Goal: Obtain resource: Download file/media

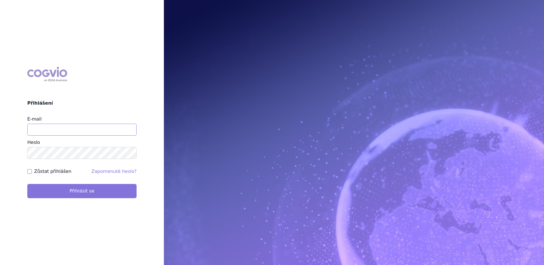
type input "marek.vydra@swixxbiopharma.com"
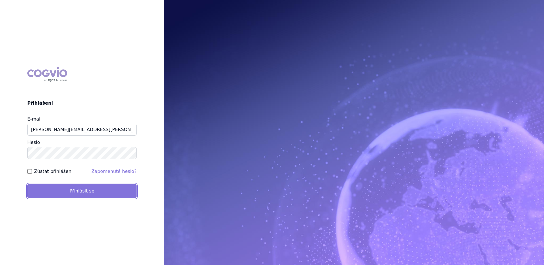
click at [96, 195] on button "Přihlásit se" at bounding box center [81, 191] width 109 height 14
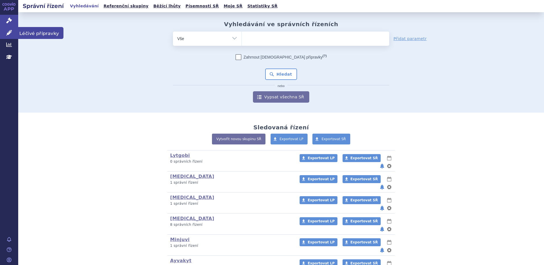
click at [6, 32] on link "Léčivé přípravky" at bounding box center [9, 33] width 18 height 12
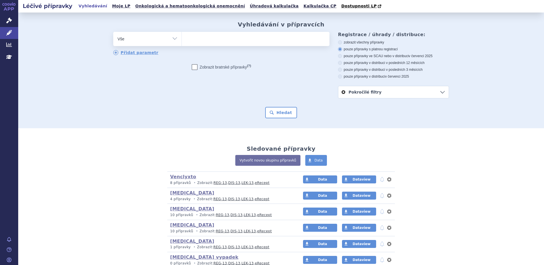
click at [210, 39] on ul at bounding box center [256, 38] width 148 height 12
click at [182, 39] on select at bounding box center [181, 39] width 0 height 14
type input "on"
type input "onca"
type input "oncas"
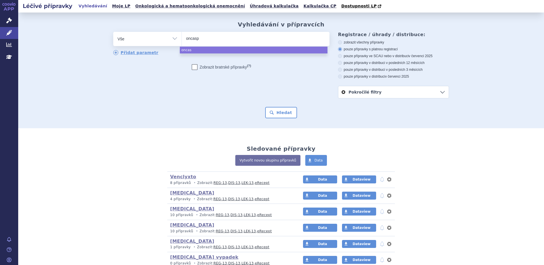
type input "oncaspa"
type input "oncaspar"
select select "oncaspar"
click at [202, 95] on div "odstranit Vše Přípravek/SUKL kód MAH VPOIS ATC/Aktivní látka" at bounding box center [281, 65] width 336 height 67
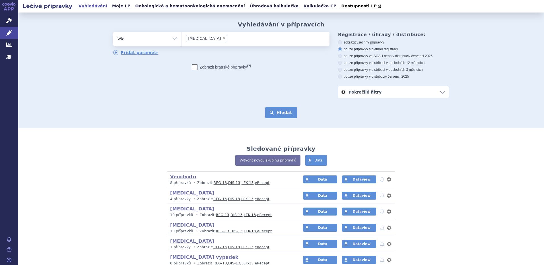
click at [286, 116] on button "Hledat" at bounding box center [281, 112] width 32 height 11
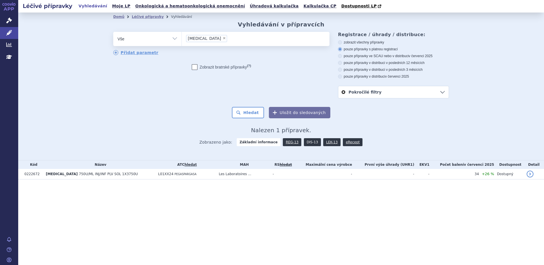
click at [310, 142] on link "DIS-13" at bounding box center [312, 142] width 17 height 8
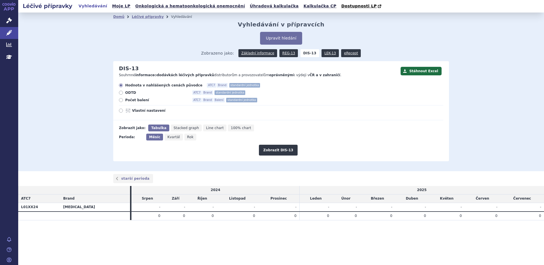
click at [120, 99] on icon at bounding box center [121, 100] width 4 height 4
click at [120, 99] on input "Počet balení ATC7 Brand Balení standardní jednotka" at bounding box center [121, 101] width 4 height 4
radio input "true"
click at [271, 148] on button "Zobrazit DIS-13" at bounding box center [278, 150] width 38 height 11
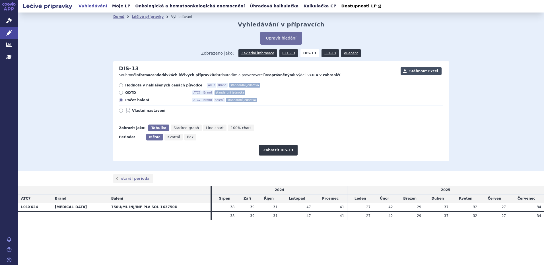
click at [437, 71] on button "Stáhnout Excel" at bounding box center [420, 71] width 41 height 9
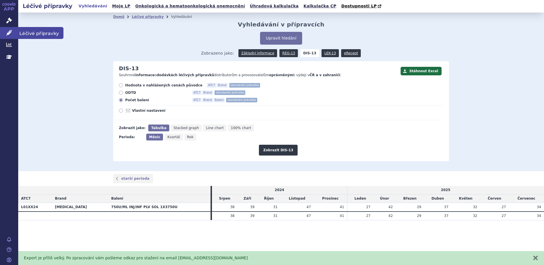
click at [9, 32] on icon at bounding box center [9, 33] width 6 height 6
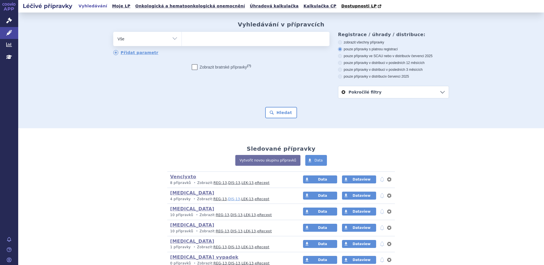
click at [228, 199] on link "DIS-13" at bounding box center [234, 199] width 12 height 4
